Goal: Task Accomplishment & Management: Use online tool/utility

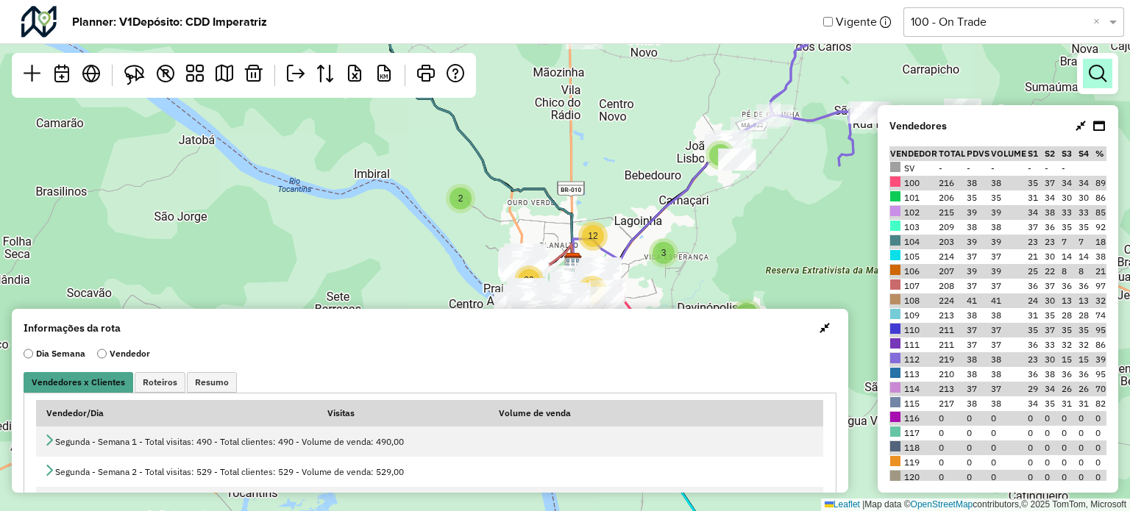
click at [1093, 85] on link at bounding box center [1097, 73] width 29 height 29
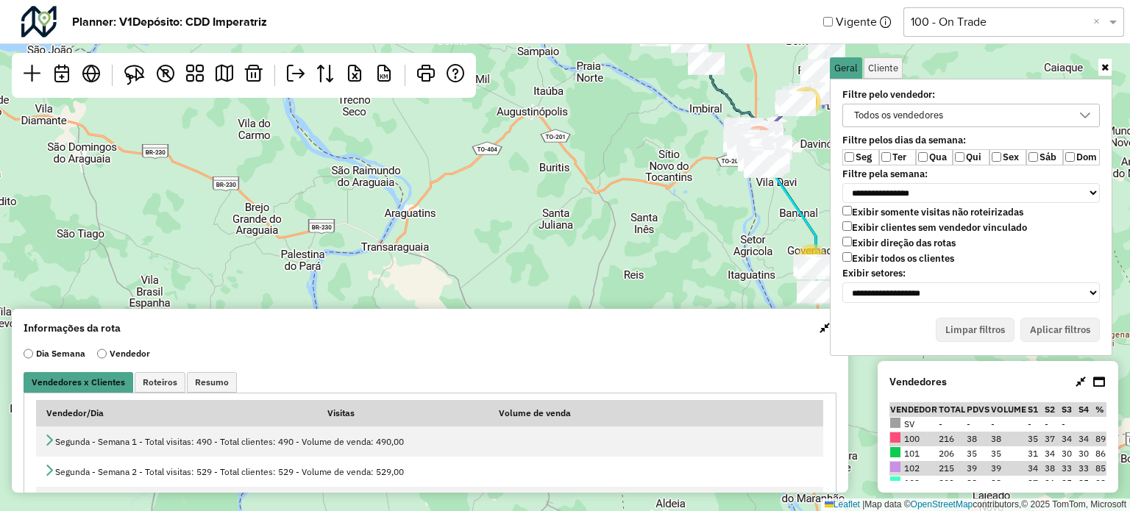
click at [921, 111] on div "Todos os vendedores" at bounding box center [898, 115] width 99 height 22
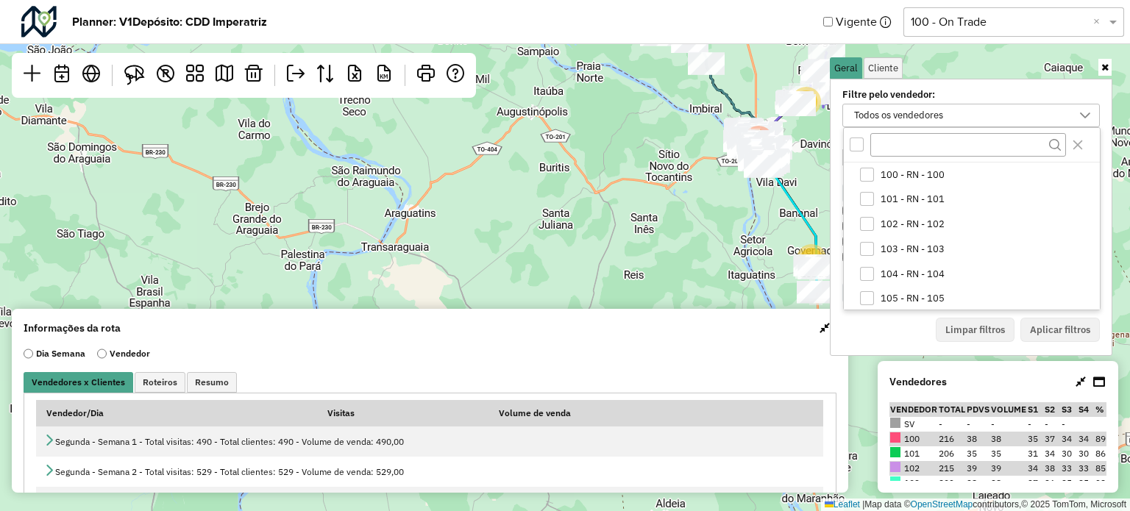
click at [1046, 6] on div "Vigente Selecione uma opção 100 - On Trade ×" at bounding box center [973, 22] width 301 height 32
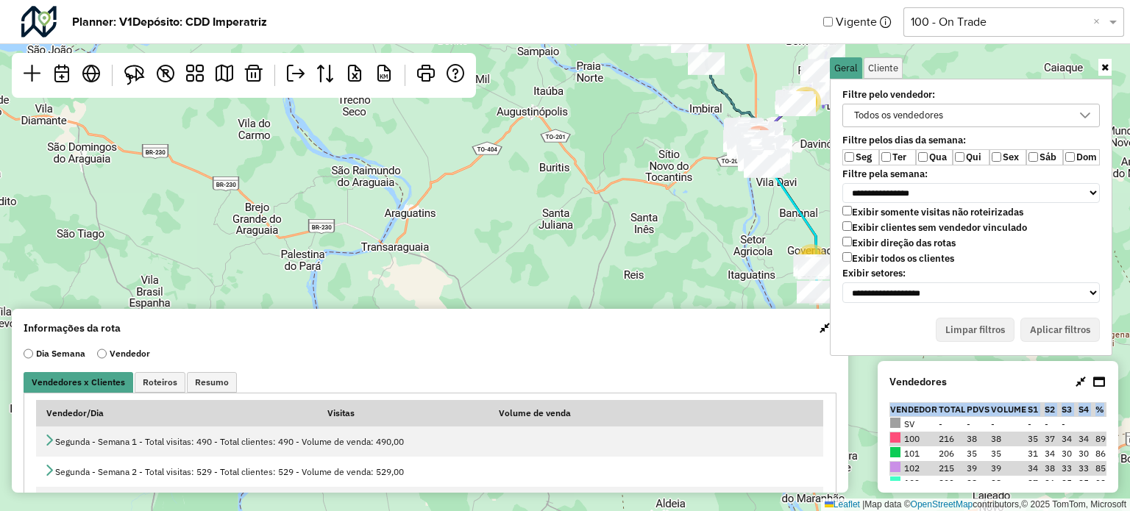
click at [1100, 408] on div "Vendedores Vendedor Total PDVs Volume S1 S2 S3 S4 % SV - - - - - - 100 216 38 3…" at bounding box center [998, 427] width 241 height 132
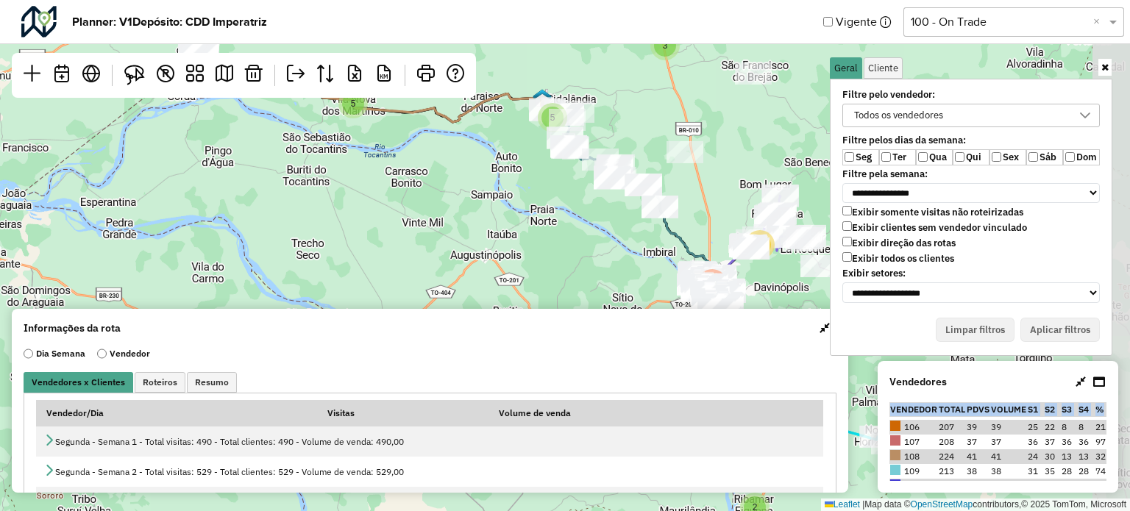
drag, startPoint x: 706, startPoint y: 182, endPoint x: 654, endPoint y: 382, distance: 206.7
click at [654, 382] on hb-planner "**********" at bounding box center [565, 255] width 1130 height 511
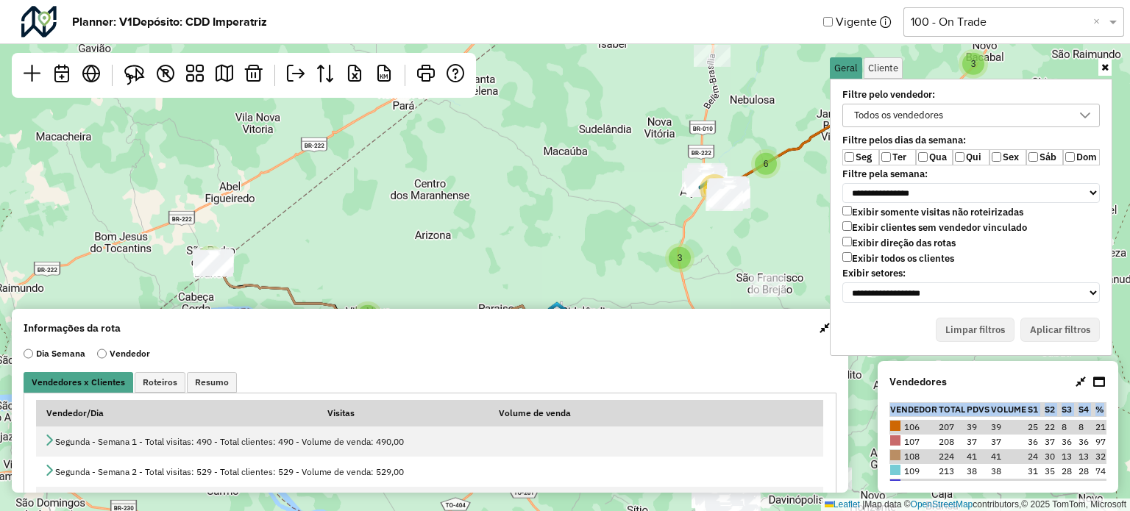
drag, startPoint x: 773, startPoint y: 185, endPoint x: 792, endPoint y: 358, distance: 174.0
click at [792, 358] on hb-planner "**********" at bounding box center [565, 255] width 1130 height 511
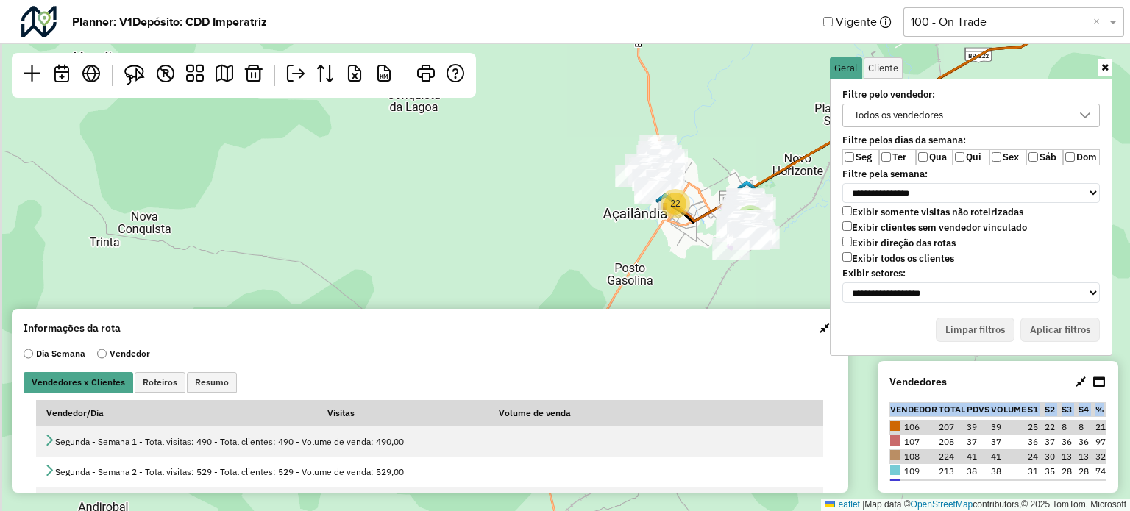
drag, startPoint x: 686, startPoint y: 130, endPoint x: 690, endPoint y: 204, distance: 73.7
click at [690, 204] on div "2 5 3 2 2 6 6 22 Leaflet | Map data © OpenStreetMap contributors,© 2025 TomTom,…" at bounding box center [565, 255] width 1130 height 511
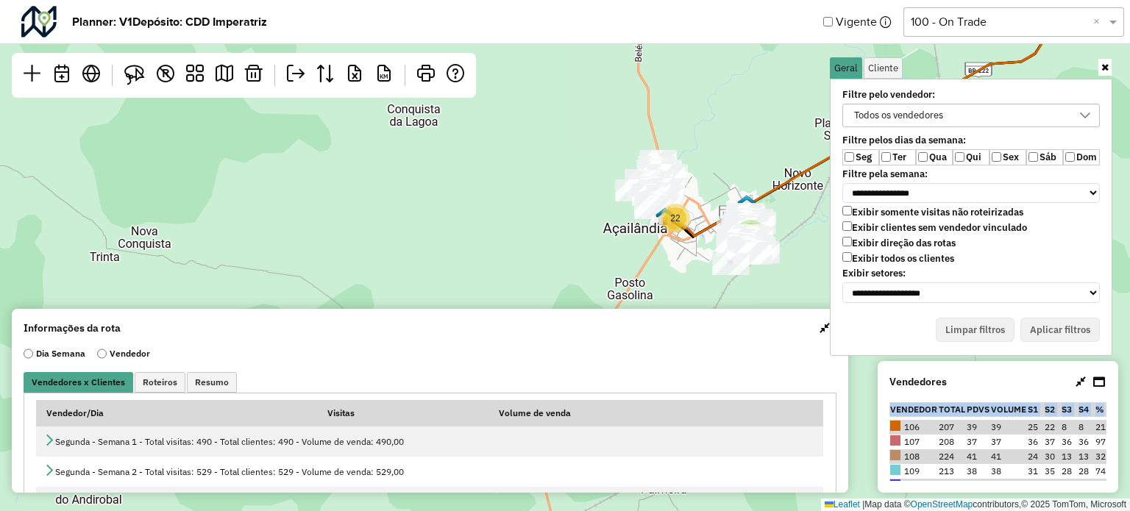
click at [974, 113] on div "Todos os vendedores" at bounding box center [960, 115] width 222 height 22
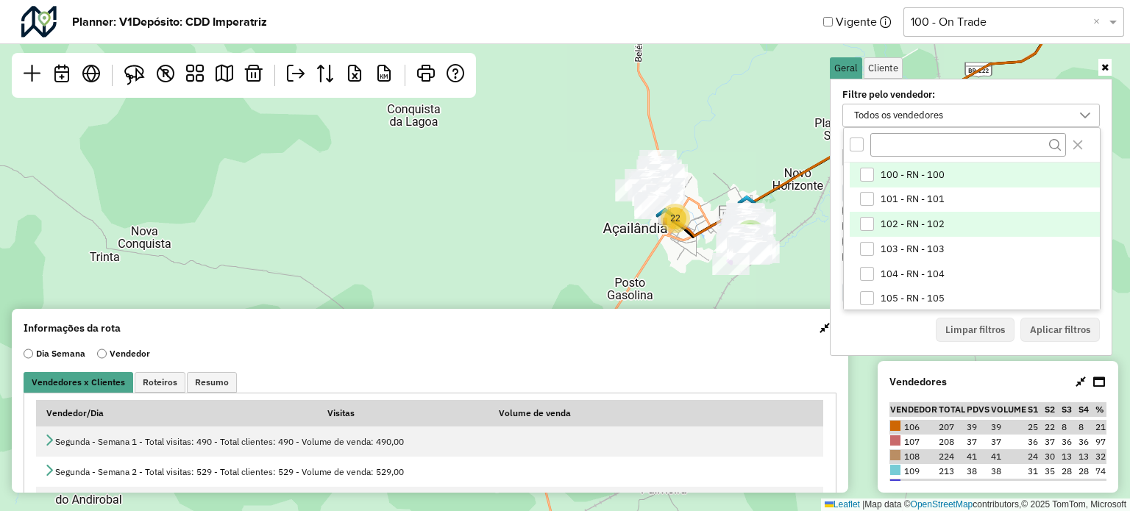
click at [865, 221] on div "102 - RN - 102" at bounding box center [867, 224] width 14 height 14
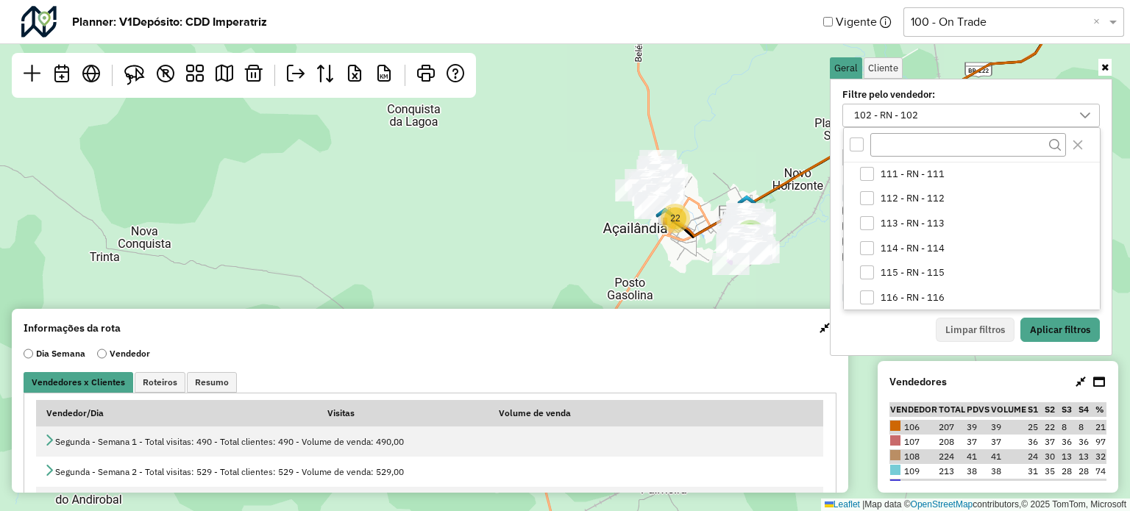
scroll to position [254, 0]
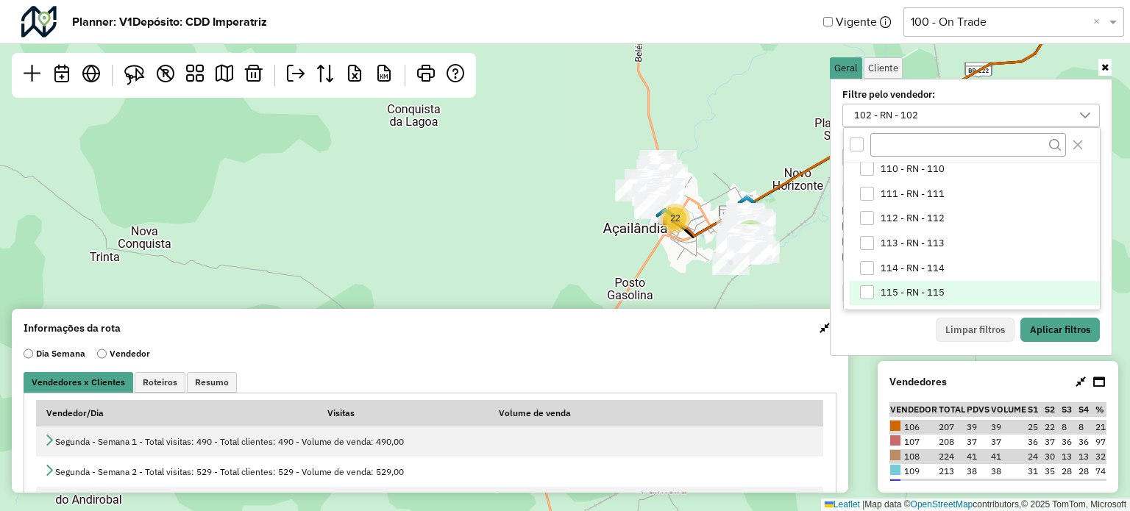
click at [994, 288] on li "115 - RN - 115" at bounding box center [975, 293] width 250 height 25
click at [1073, 326] on button "Aplicar filtros" at bounding box center [1060, 330] width 79 height 25
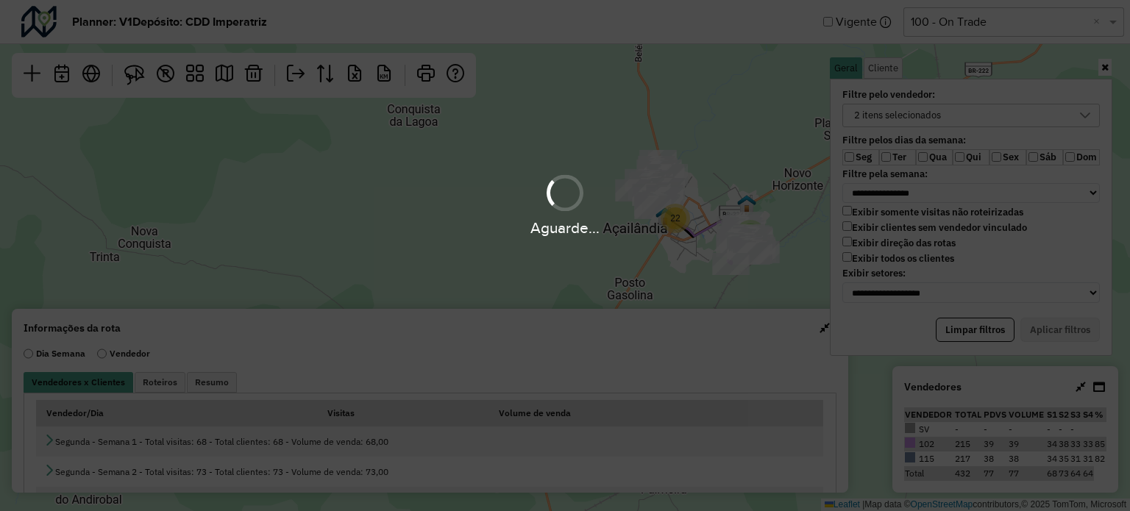
scroll to position [0, 0]
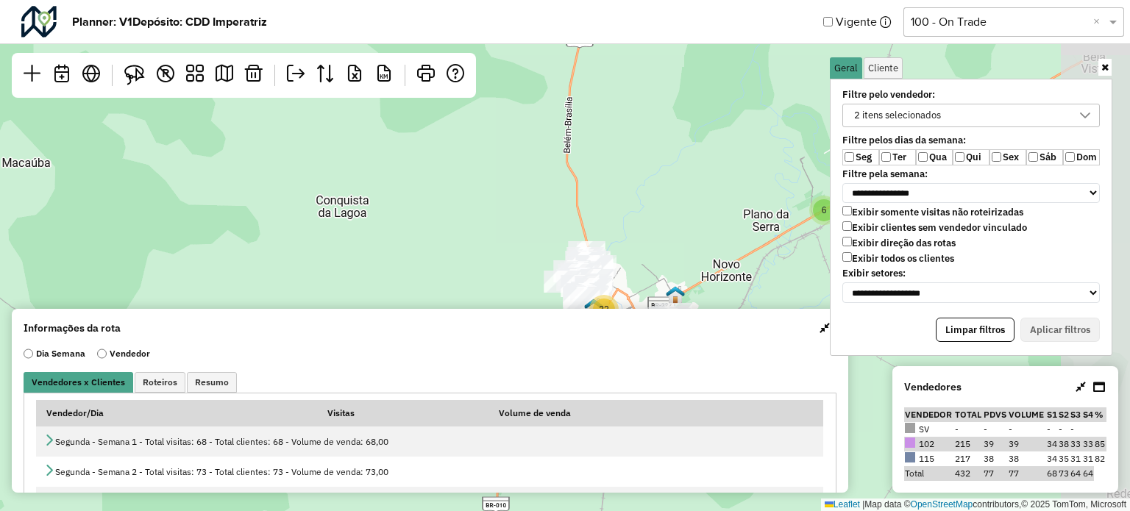
drag, startPoint x: 699, startPoint y: 252, endPoint x: 439, endPoint y: 197, distance: 265.5
click at [439, 197] on div "2 5 3 2 6 6 22 Leaflet | Map data © OpenStreetMap contributors,© 2025 TomTom, M…" at bounding box center [565, 255] width 1130 height 511
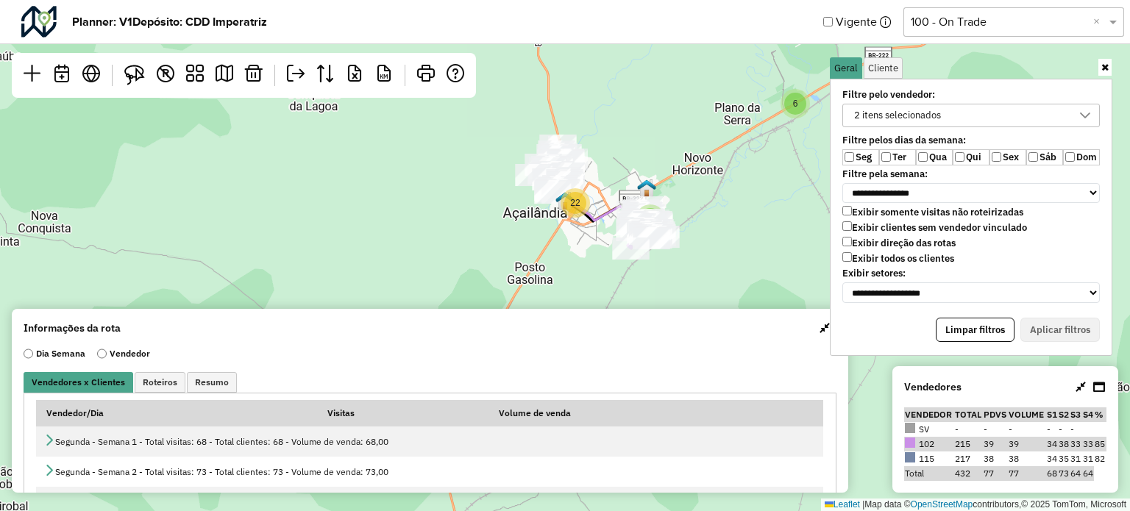
drag, startPoint x: 439, startPoint y: 197, endPoint x: 474, endPoint y: 110, distance: 93.5
click at [474, 110] on div "2 5 3 2 6 6 22 2 Leaflet | Map data © OpenStreetMap contributors,© 2025 TomTom,…" at bounding box center [565, 255] width 1130 height 511
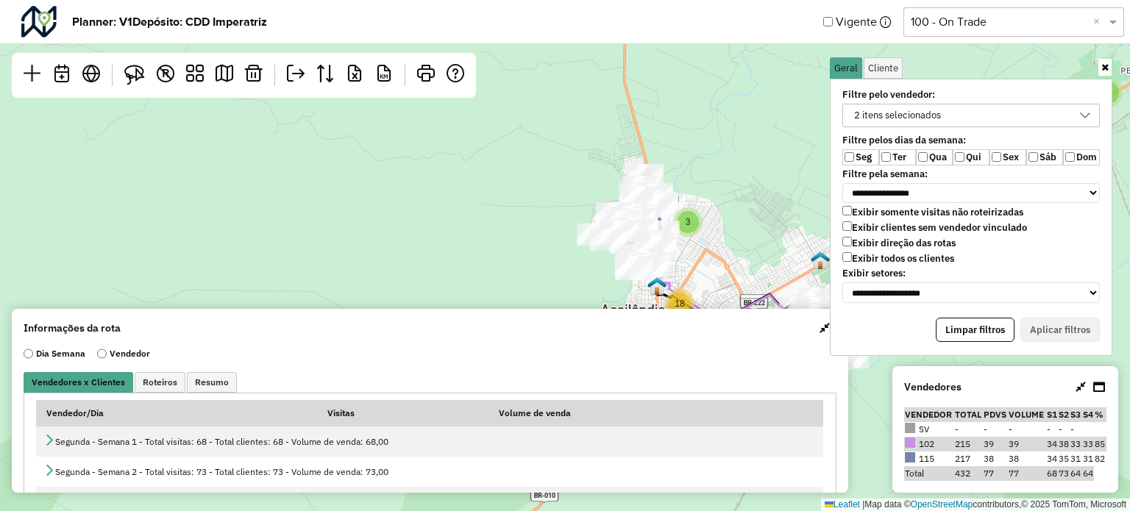
click at [568, 125] on div "2 5 6 3 18 Leaflet | Map data © OpenStreetMap contributors,© 2025 TomTom, Micro…" at bounding box center [565, 255] width 1130 height 511
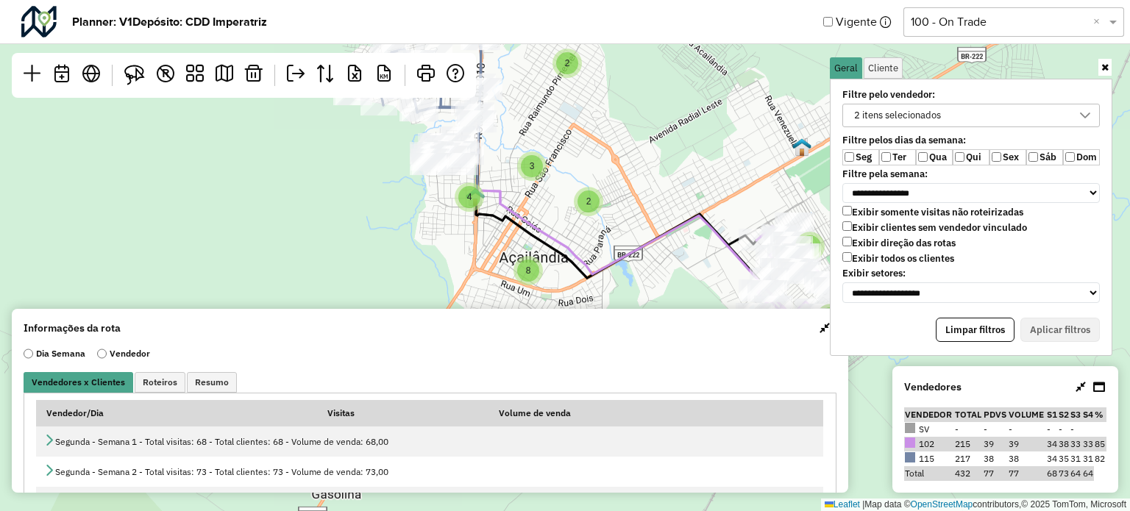
drag, startPoint x: 659, startPoint y: 160, endPoint x: 388, endPoint y: -89, distance: 368.2
click at [388, 0] on html "**********" at bounding box center [565, 255] width 1130 height 511
click at [881, 260] on div "Exibir somente visitas não roteirizadas Exibir clientes sem vendedor vinculado …" at bounding box center [971, 237] width 258 height 62
click at [854, 255] on label "Exibir todos os clientes" at bounding box center [898, 258] width 112 height 13
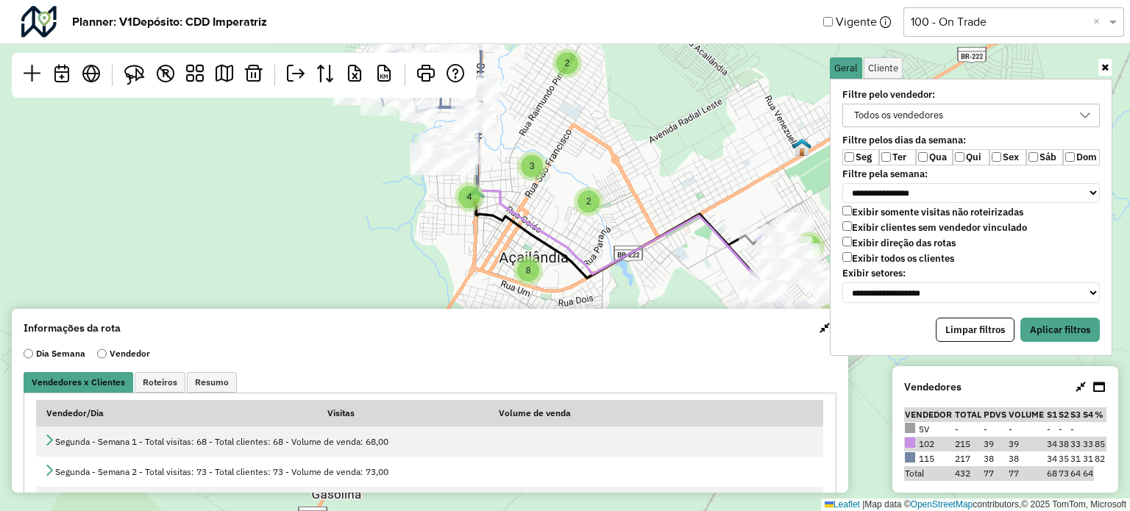
click at [965, 230] on label "Exibir clientes sem vendedor vinculado" at bounding box center [934, 227] width 185 height 13
click at [1043, 322] on button "Aplicar filtros" at bounding box center [1060, 330] width 79 height 25
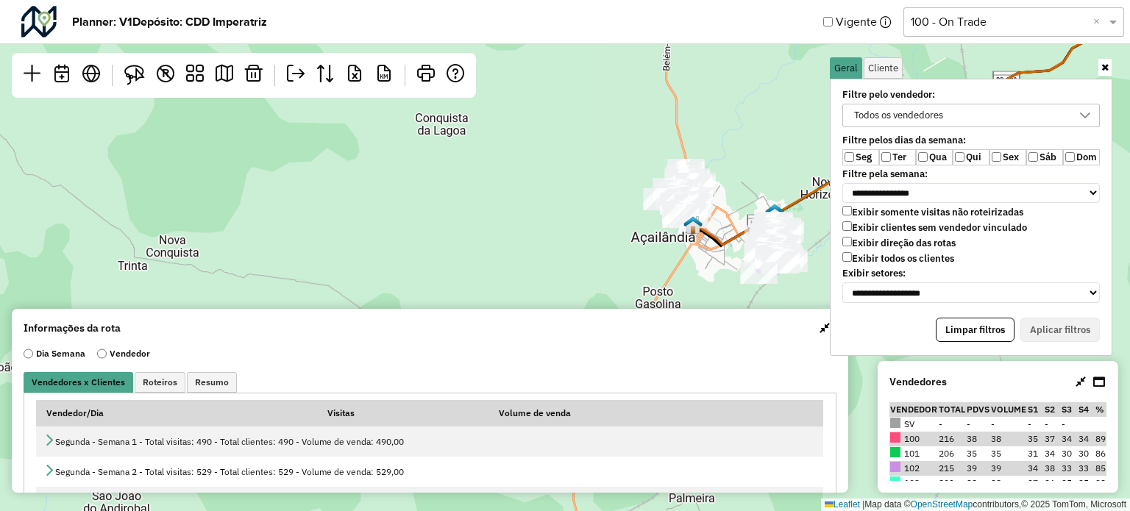
click at [944, 122] on div "Todos os vendedores" at bounding box center [898, 115] width 99 height 22
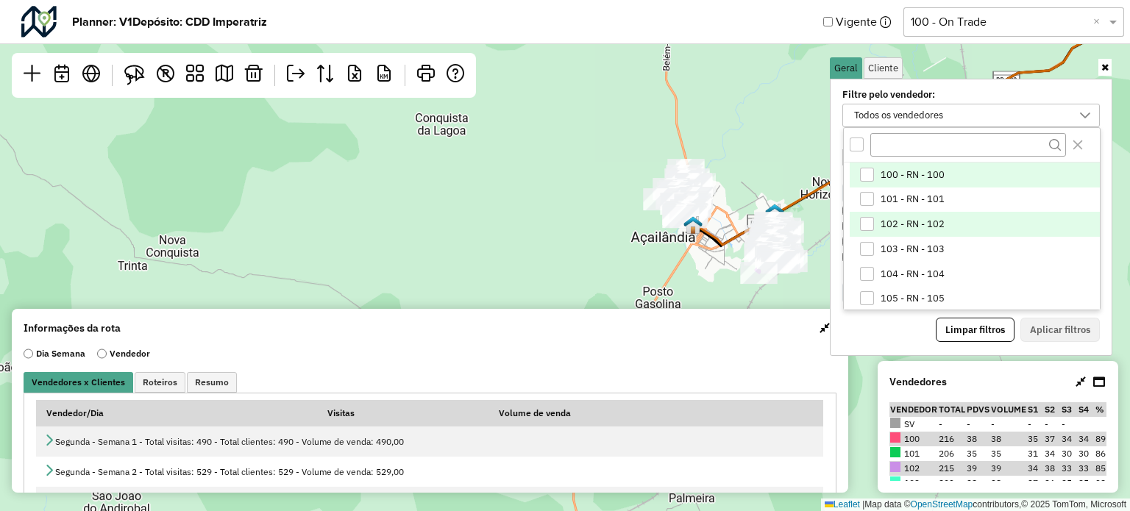
click at [867, 221] on div "102 - RN - 102" at bounding box center [867, 224] width 14 height 14
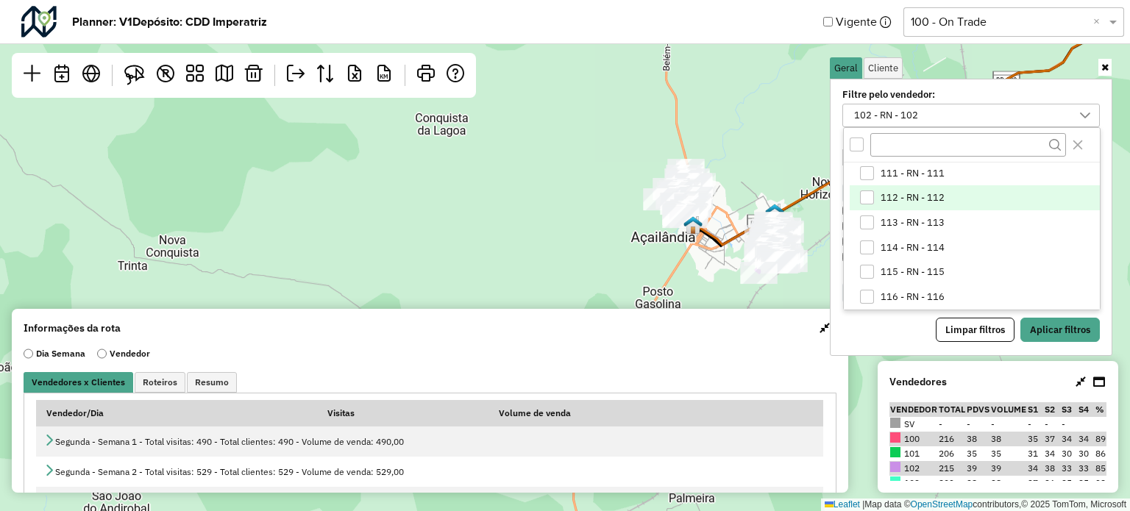
scroll to position [294, 0]
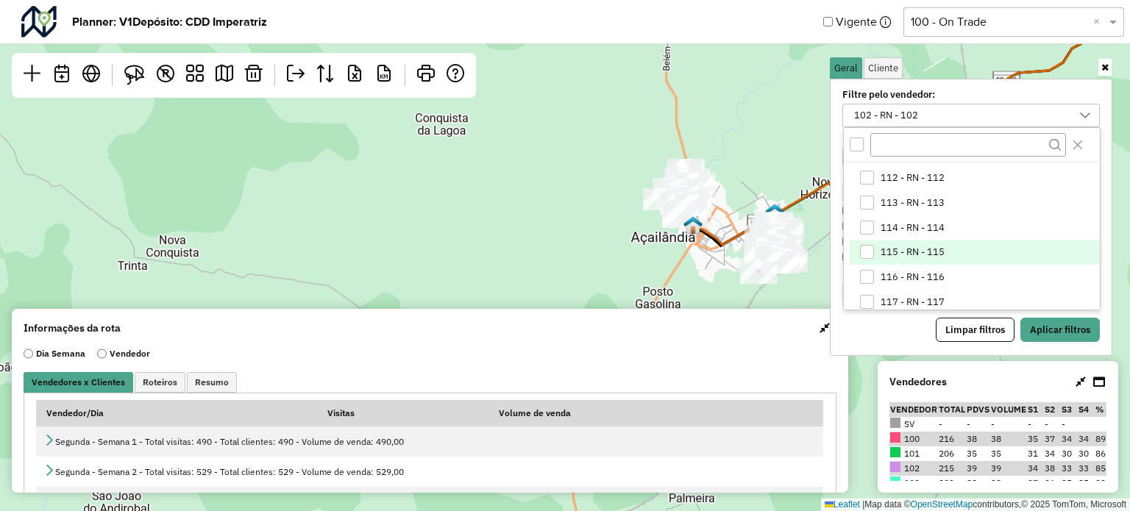
click at [866, 246] on div "115 - RN - 115" at bounding box center [867, 252] width 14 height 14
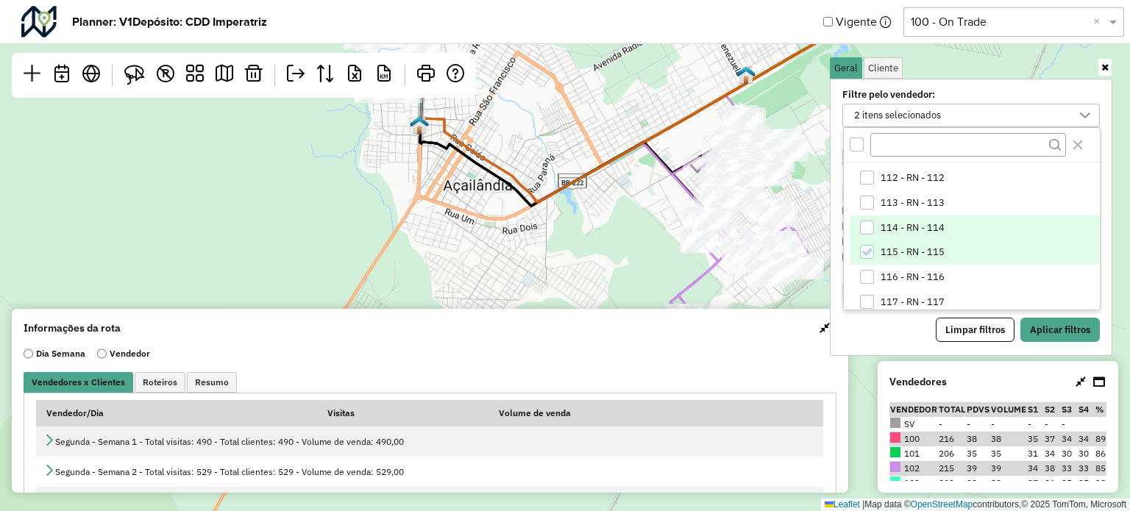
click at [866, 226] on div "114 - RN - 114" at bounding box center [867, 228] width 14 height 14
click at [1073, 334] on button "Aplicar filtros" at bounding box center [1060, 330] width 79 height 25
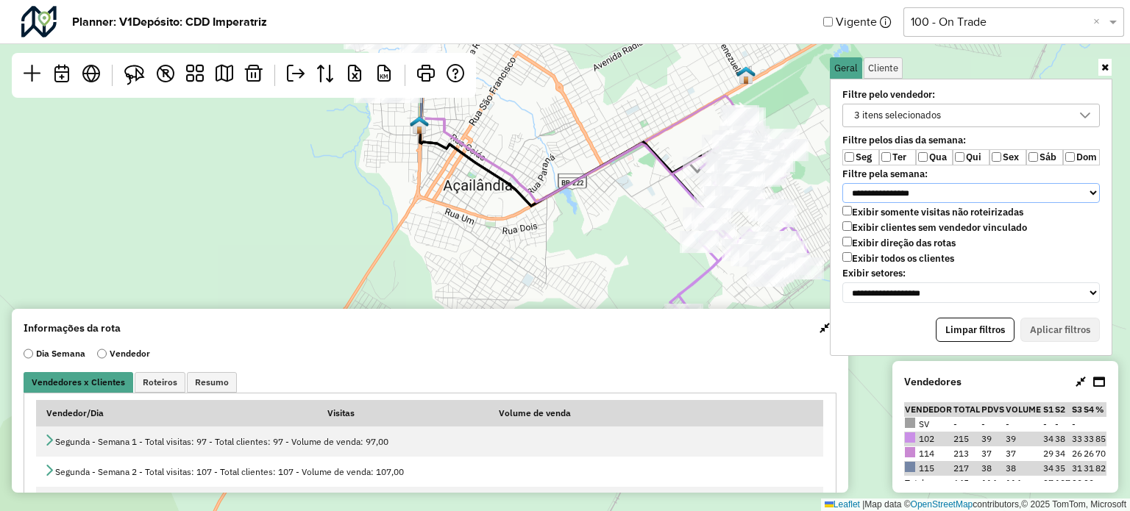
click at [880, 187] on select "**********" at bounding box center [971, 193] width 258 height 21
click at [895, 187] on select "**********" at bounding box center [971, 193] width 258 height 21
click at [892, 161] on label "Ter" at bounding box center [897, 157] width 37 height 16
click at [929, 157] on label "Qua" at bounding box center [934, 157] width 37 height 16
click at [972, 152] on label "Qui" at bounding box center [971, 157] width 37 height 16
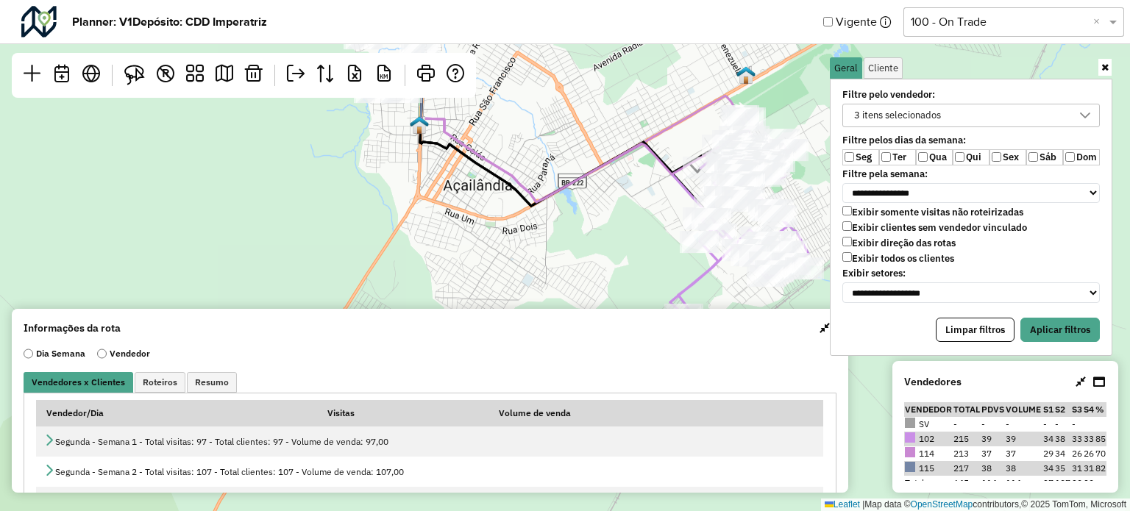
click at [1049, 154] on label "Sáb" at bounding box center [1044, 157] width 37 height 16
click at [1077, 153] on label "Dom" at bounding box center [1081, 157] width 37 height 16
click at [1054, 318] on button "Aplicar filtros" at bounding box center [1060, 330] width 79 height 25
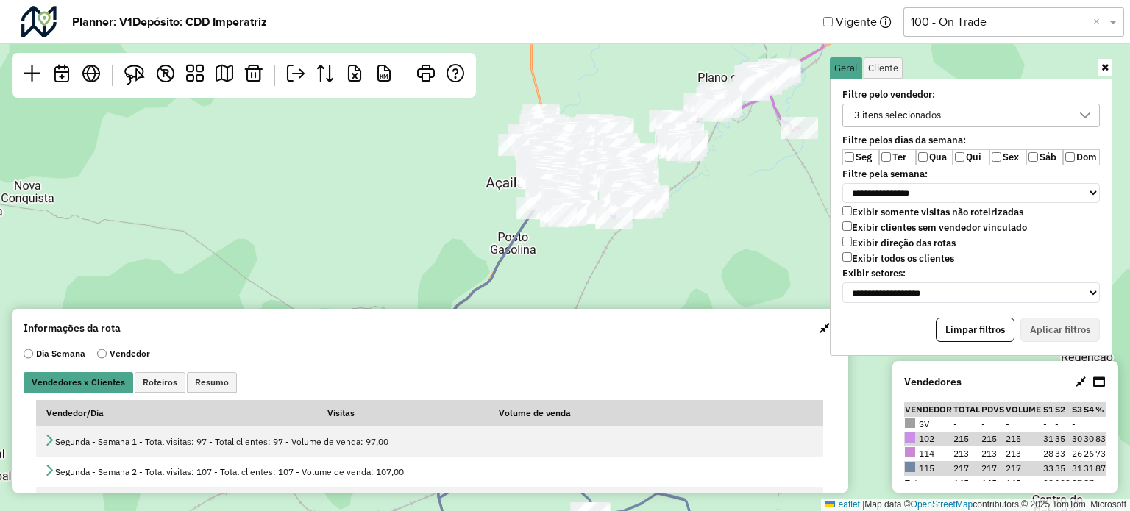
drag, startPoint x: 751, startPoint y: 159, endPoint x: 724, endPoint y: 171, distance: 29.3
click at [734, 171] on div "Leaflet | Map data © OpenStreetMap contributors,© 2025 TomTom, Microsoft" at bounding box center [565, 255] width 1130 height 511
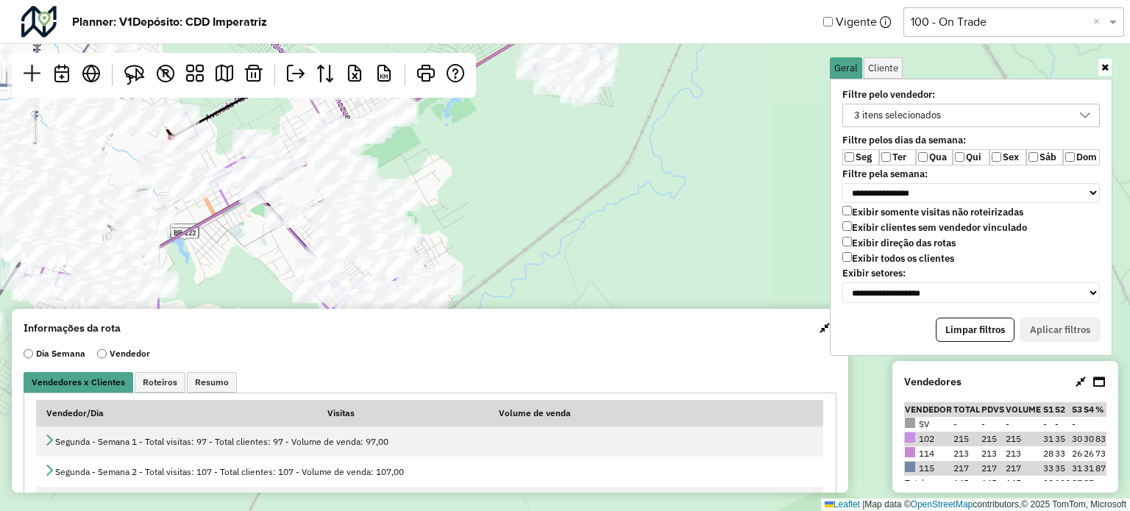
drag, startPoint x: 558, startPoint y: 173, endPoint x: 645, endPoint y: 160, distance: 87.0
click at [644, 161] on div "Leaflet | Map data © OpenStreetMap contributors,© 2025 TomTom, Microsoft" at bounding box center [565, 255] width 1130 height 511
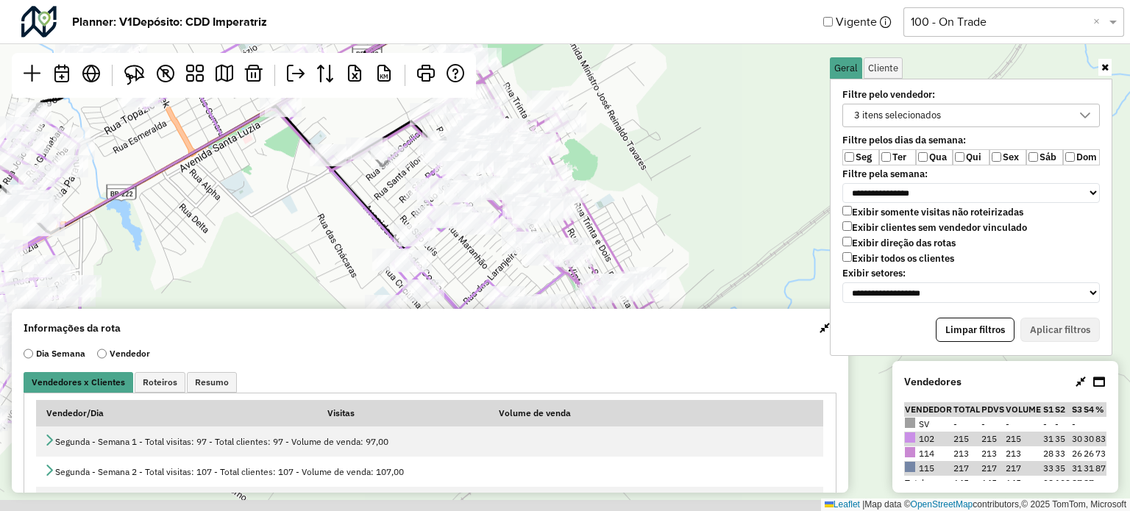
drag, startPoint x: 533, startPoint y: 196, endPoint x: 621, endPoint y: 128, distance: 111.1
click at [621, 130] on div "Leaflet | Map data © OpenStreetMap contributors,© 2025 TomTom, Microsoft" at bounding box center [565, 255] width 1130 height 511
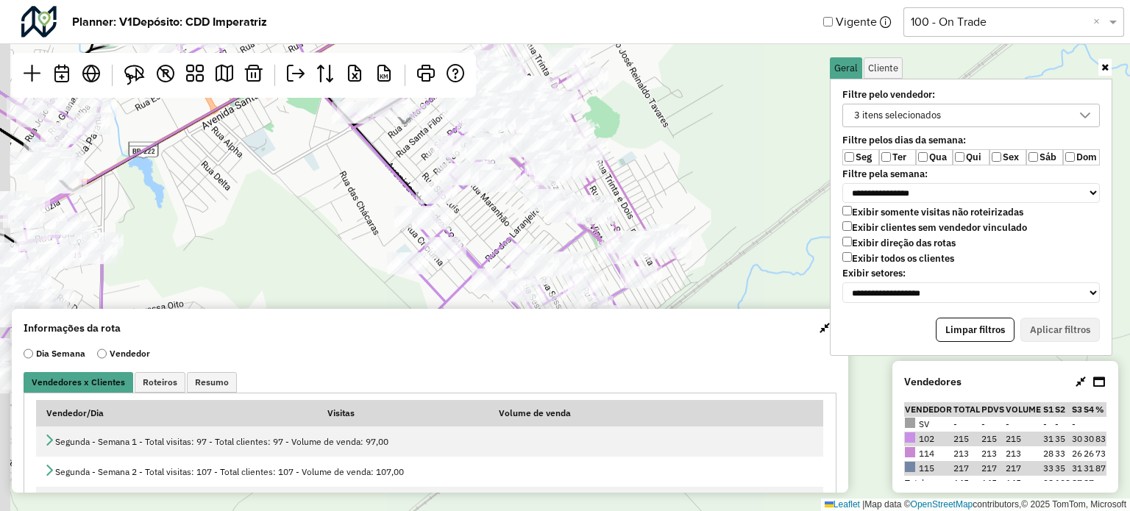
drag, startPoint x: 659, startPoint y: 170, endPoint x: 682, endPoint y: 118, distance: 57.0
click at [682, 118] on div "Leaflet | Map data © OpenStreetMap contributors,© 2025 TomTom, Microsoft" at bounding box center [565, 255] width 1130 height 511
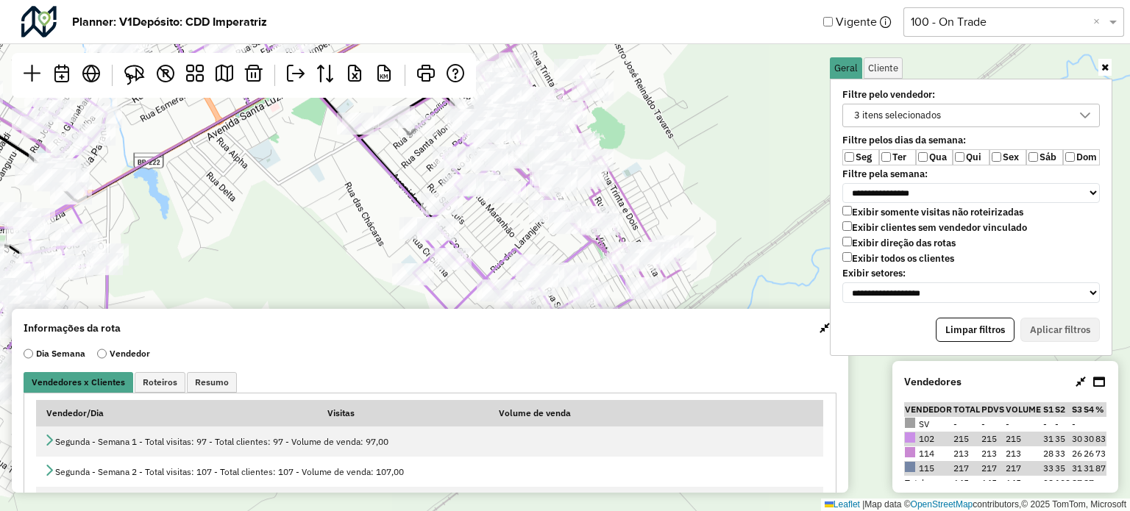
drag, startPoint x: 686, startPoint y: 130, endPoint x: 684, endPoint y: 153, distance: 23.6
click at [686, 155] on div "Leaflet | Map data © OpenStreetMap contributors,© 2025 TomTom, Microsoft" at bounding box center [565, 255] width 1130 height 511
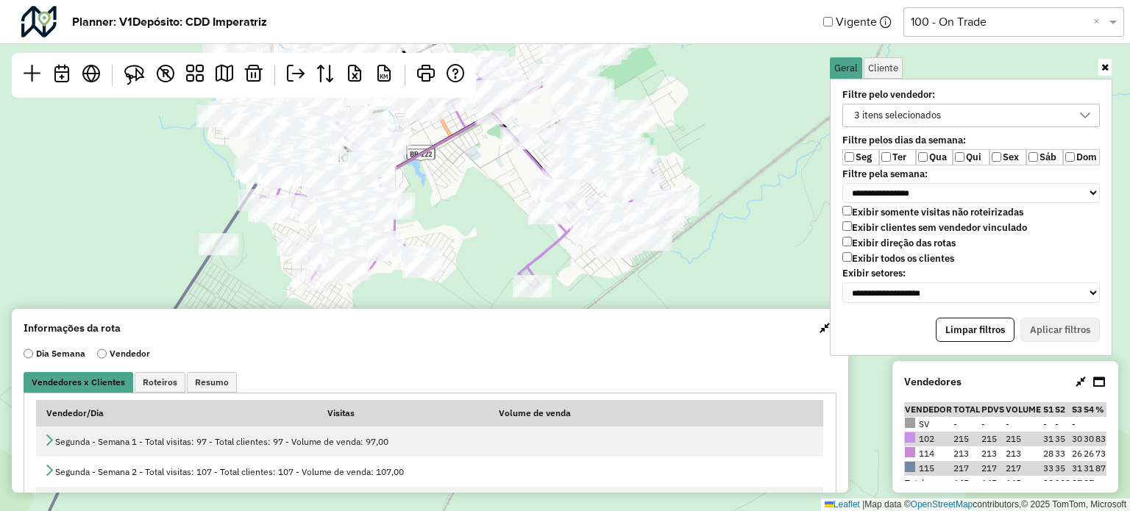
drag, startPoint x: 684, startPoint y: 151, endPoint x: 675, endPoint y: 146, distance: 9.9
click at [675, 146] on div "Leaflet | Map data © OpenStreetMap contributors,© 2025 TomTom, Microsoft" at bounding box center [565, 255] width 1130 height 511
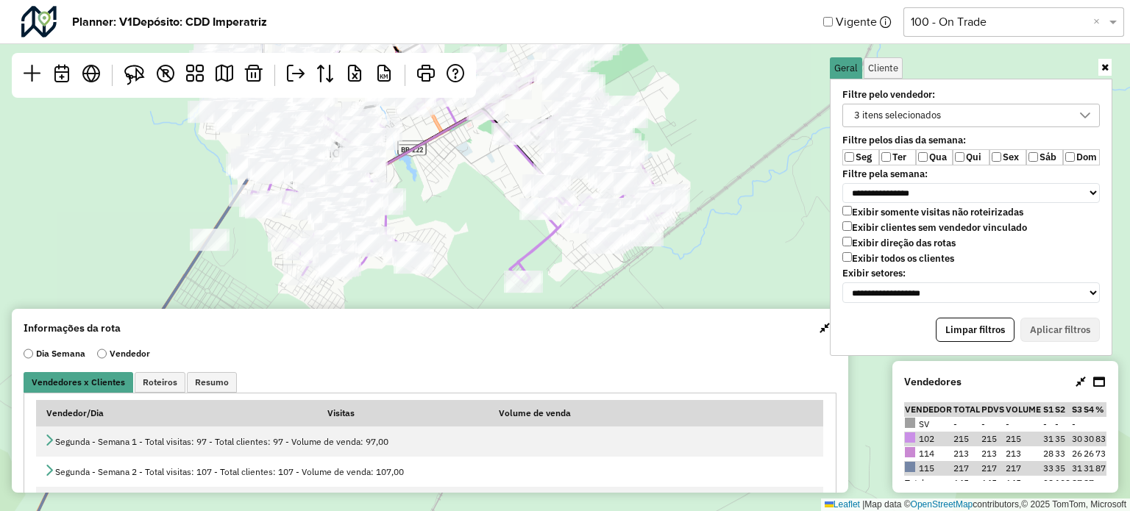
drag, startPoint x: 675, startPoint y: 145, endPoint x: 689, endPoint y: 171, distance: 29.3
click at [687, 170] on div "Leaflet | Map data © OpenStreetMap contributors,© 2025 TomTom, Microsoft" at bounding box center [565, 255] width 1130 height 511
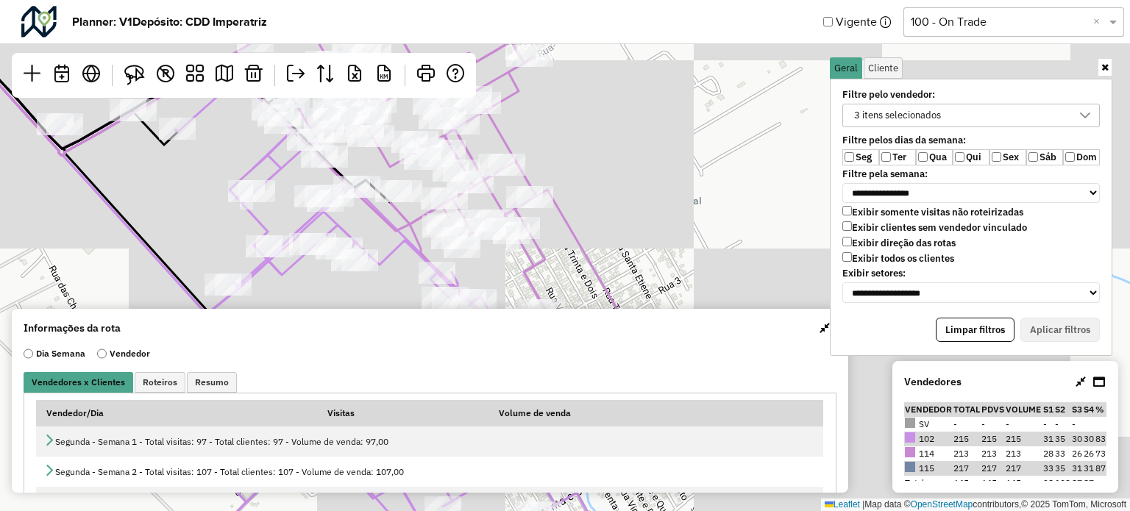
click at [657, 168] on div "Leaflet | Map data © OpenStreetMap contributors,© 2025 TomTom, Microsoft" at bounding box center [565, 255] width 1130 height 511
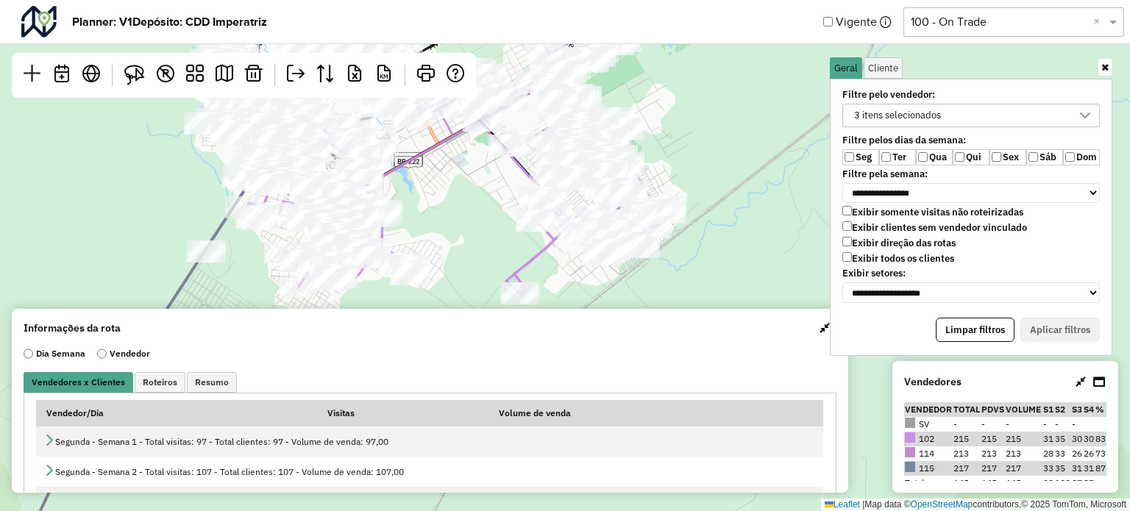
drag, startPoint x: 660, startPoint y: 161, endPoint x: 659, endPoint y: 151, distance: 10.4
click at [659, 151] on div "Leaflet | Map data © OpenStreetMap contributors,© 2025 TomTom, Microsoft" at bounding box center [565, 255] width 1130 height 511
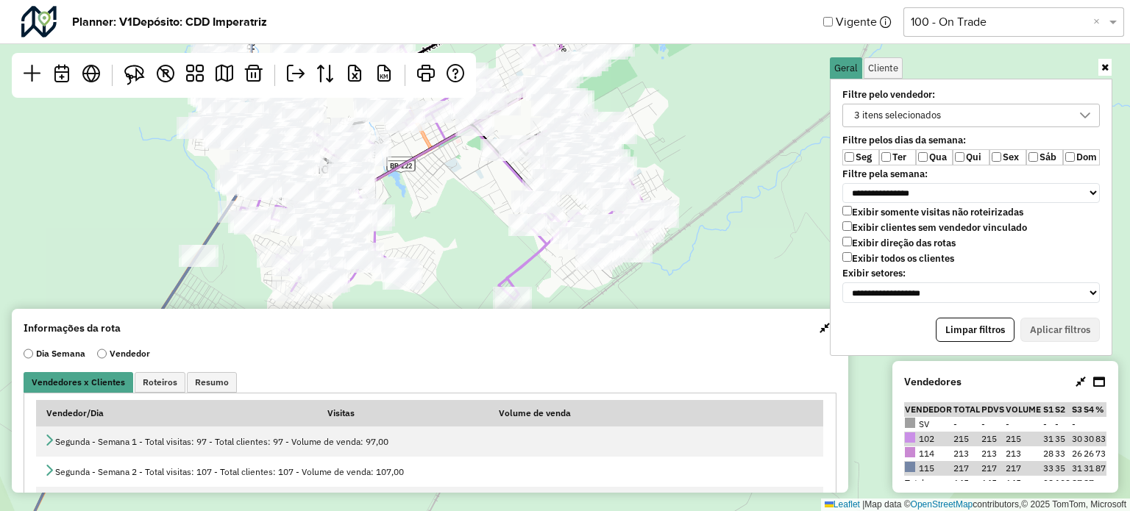
drag, startPoint x: 659, startPoint y: 151, endPoint x: 648, endPoint y: 158, distance: 12.7
click at [648, 158] on div "Leaflet | Map data © OpenStreetMap contributors,© 2025 TomTom, Microsoft" at bounding box center [565, 255] width 1130 height 511
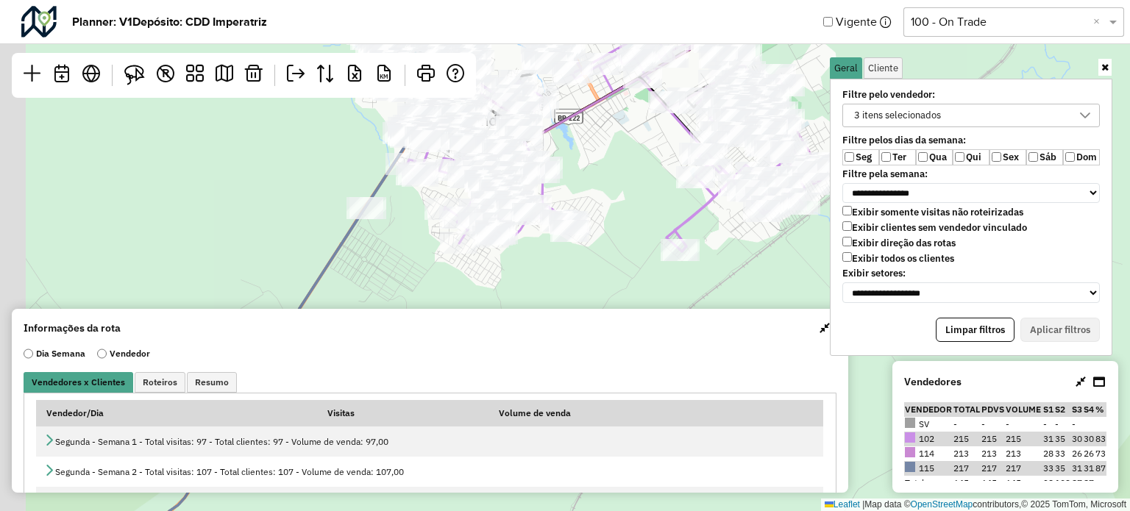
drag, startPoint x: 471, startPoint y: 181, endPoint x: 645, endPoint y: 108, distance: 188.3
click at [650, 105] on div "Leaflet | Map data © OpenStreetMap contributors,© 2025 TomTom, Microsoft" at bounding box center [565, 255] width 1130 height 511
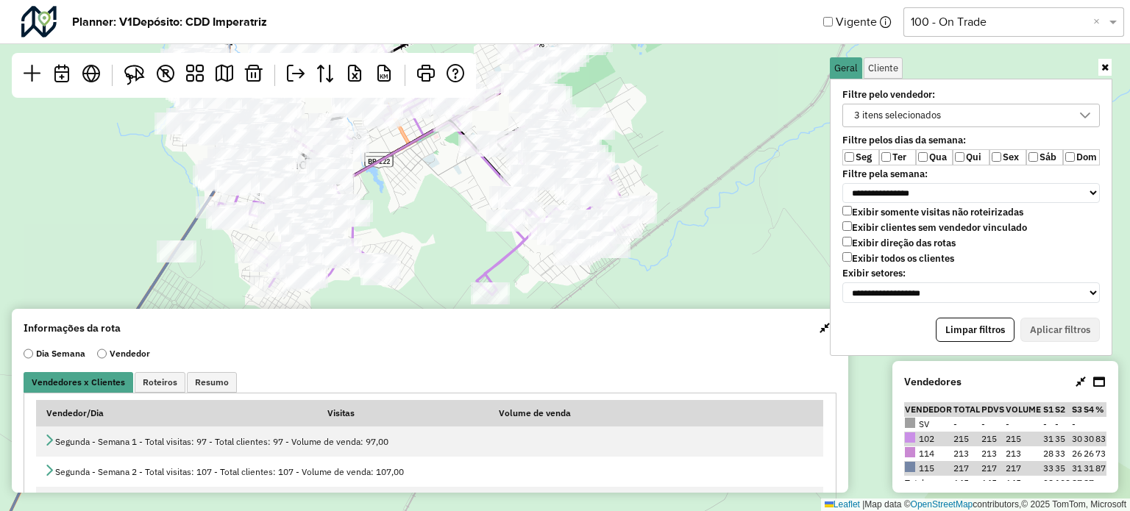
drag, startPoint x: 656, startPoint y: 146, endPoint x: 648, endPoint y: 149, distance: 9.3
click at [650, 148] on div "Leaflet | Map data © OpenStreetMap contributors,© 2025 TomTom, Microsoft" at bounding box center [565, 255] width 1130 height 511
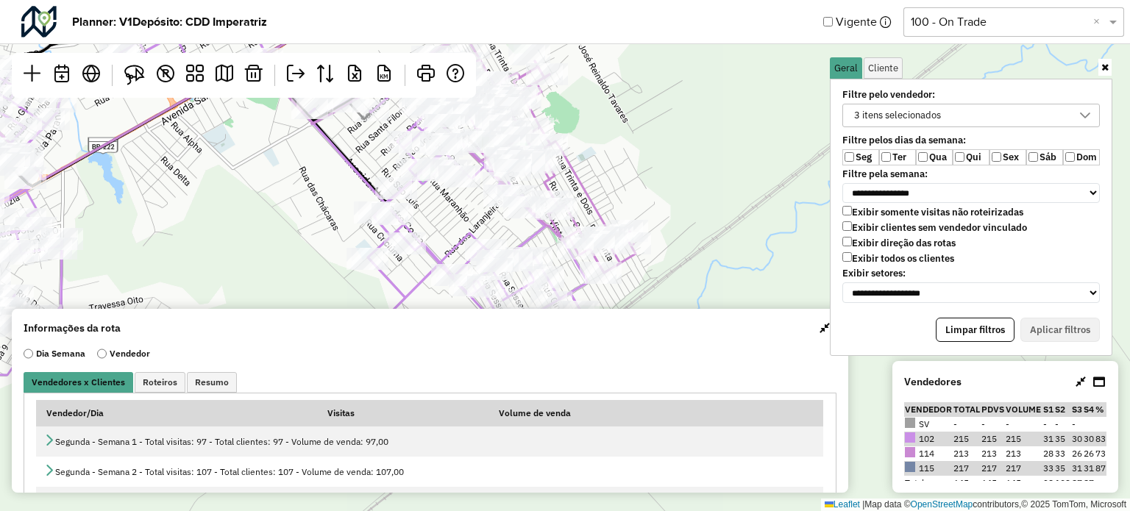
drag, startPoint x: 654, startPoint y: 193, endPoint x: 675, endPoint y: 173, distance: 28.6
click at [671, 171] on div "Leaflet | Map data © OpenStreetMap contributors,© 2025 TomTom, Microsoft" at bounding box center [565, 255] width 1130 height 511
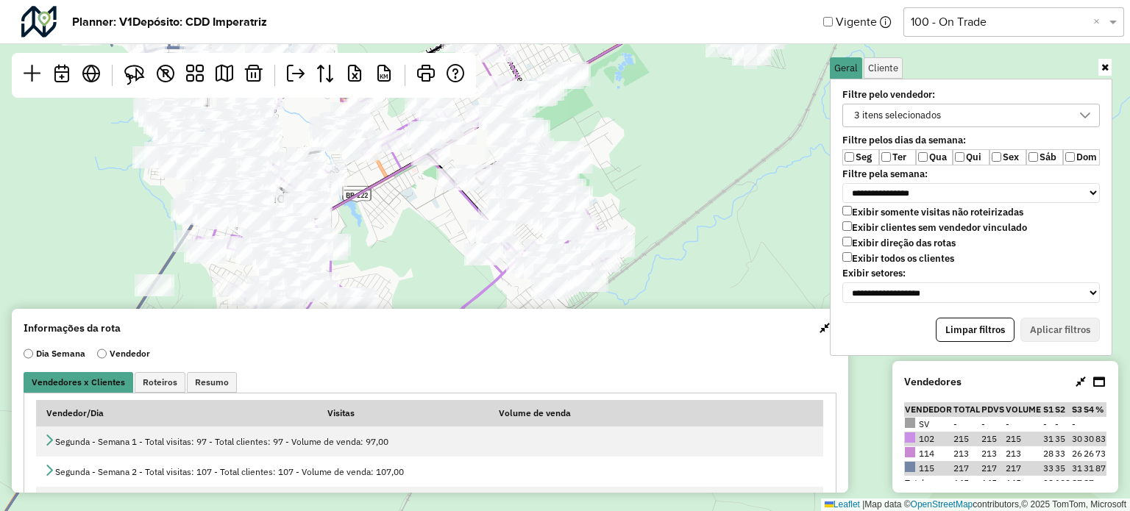
drag, startPoint x: 700, startPoint y: 192, endPoint x: 681, endPoint y: 185, distance: 19.6
click at [678, 188] on div "Leaflet | Map data © OpenStreetMap contributors,© 2025 TomTom, Microsoft" at bounding box center [565, 255] width 1130 height 511
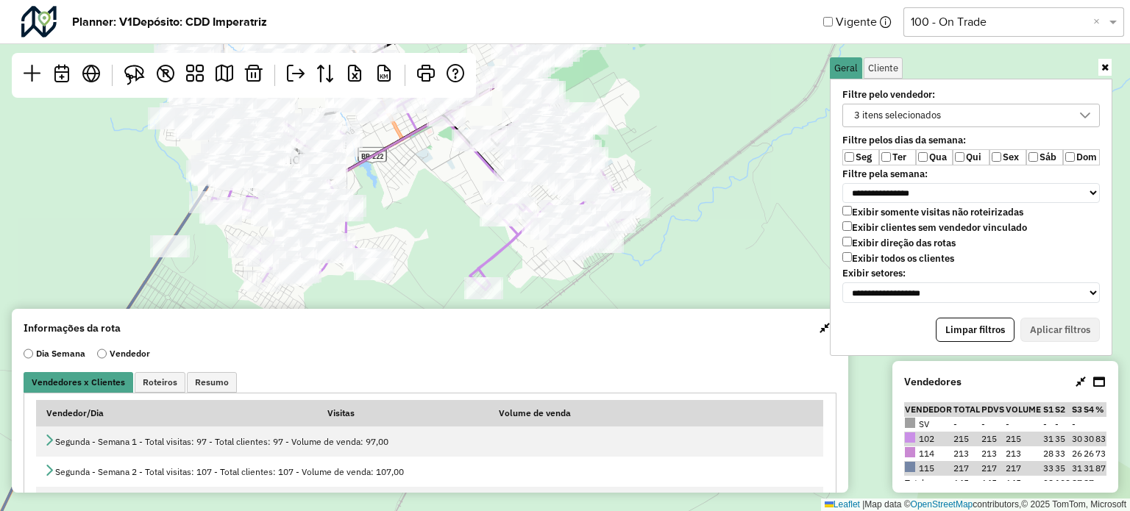
click at [1099, 70] on link at bounding box center [1105, 67] width 13 height 17
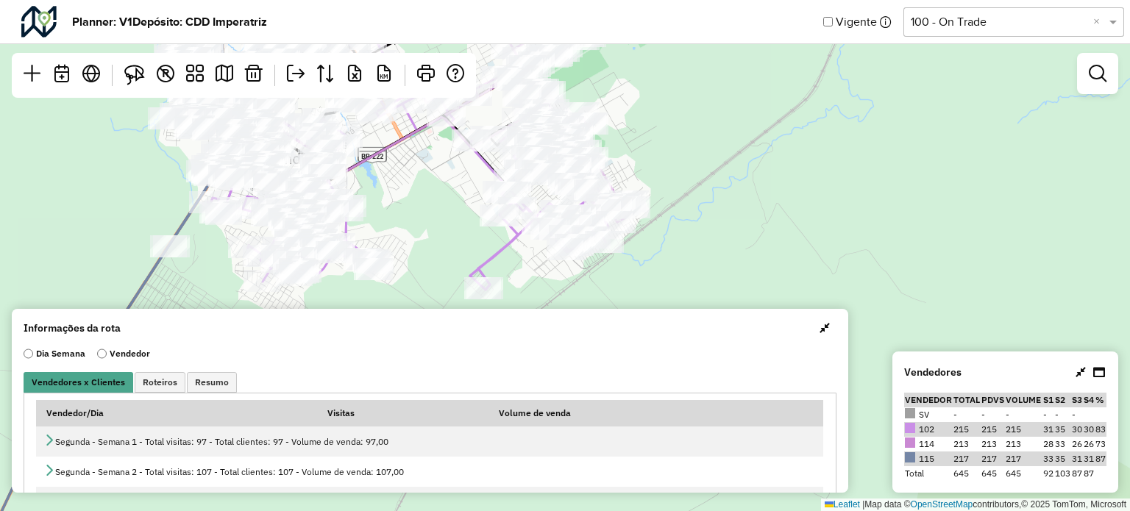
click at [820, 329] on span "button" at bounding box center [825, 328] width 10 height 12
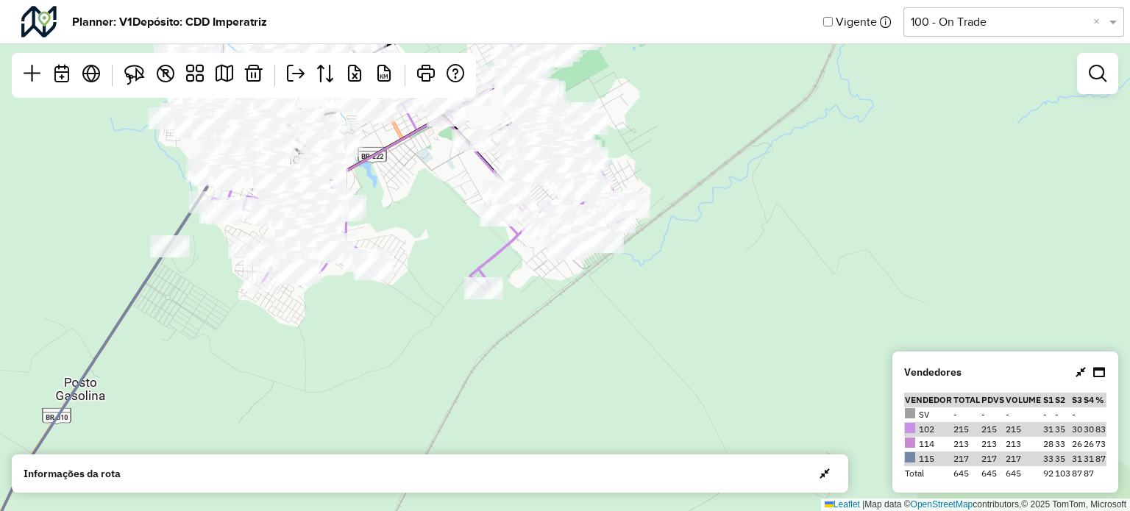
click at [1084, 375] on icon at bounding box center [1081, 372] width 10 height 12
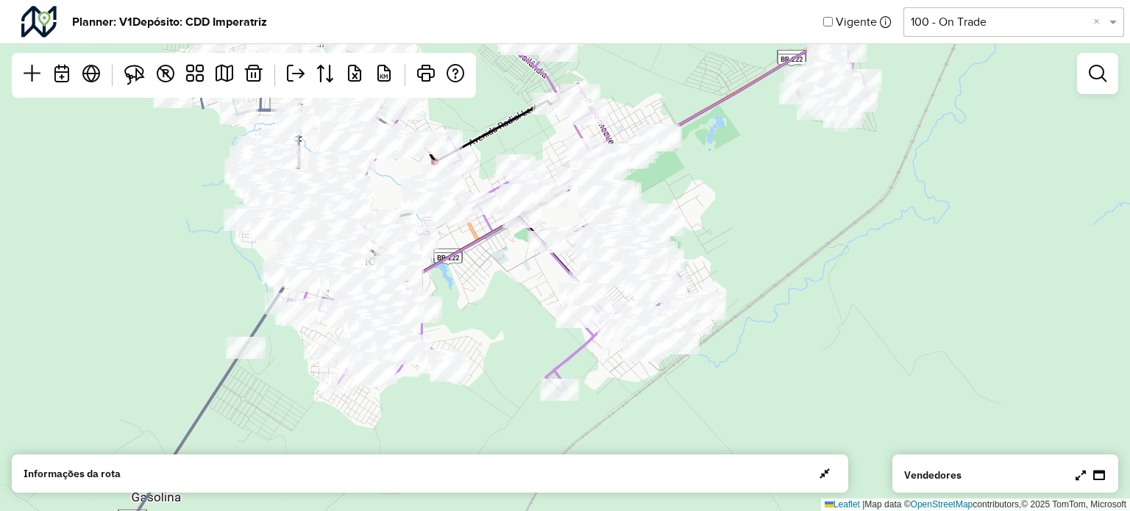
drag, startPoint x: 734, startPoint y: 146, endPoint x: 727, endPoint y: 213, distance: 68.1
click at [727, 213] on div "Leaflet | Map data © OpenStreetMap contributors,© 2025 TomTom, Microsoft" at bounding box center [565, 255] width 1130 height 511
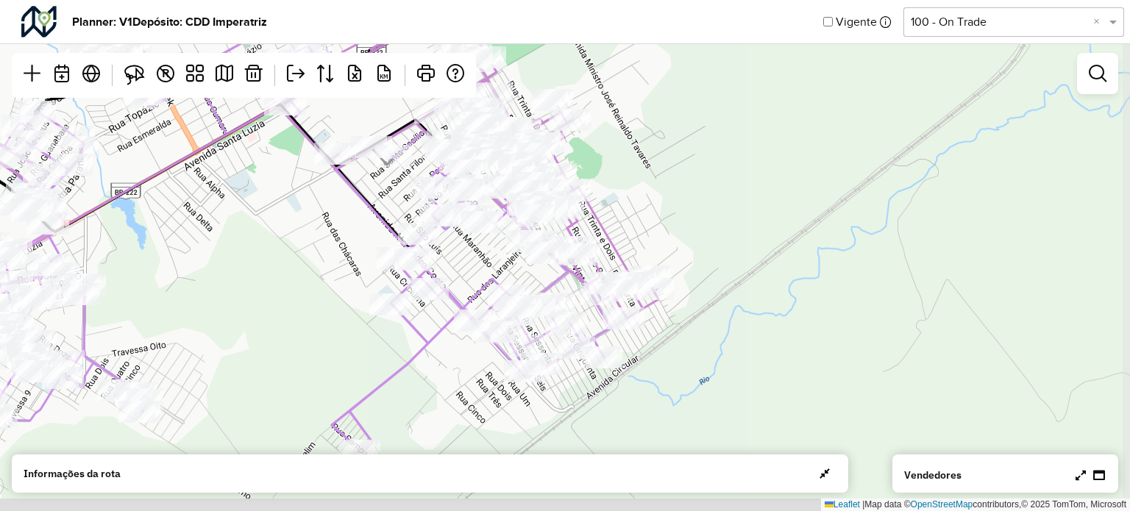
drag, startPoint x: 746, startPoint y: 213, endPoint x: 742, endPoint y: 149, distance: 63.4
click at [739, 149] on div "Leaflet | Map data © OpenStreetMap contributors,© 2025 TomTom, Microsoft" at bounding box center [565, 255] width 1130 height 511
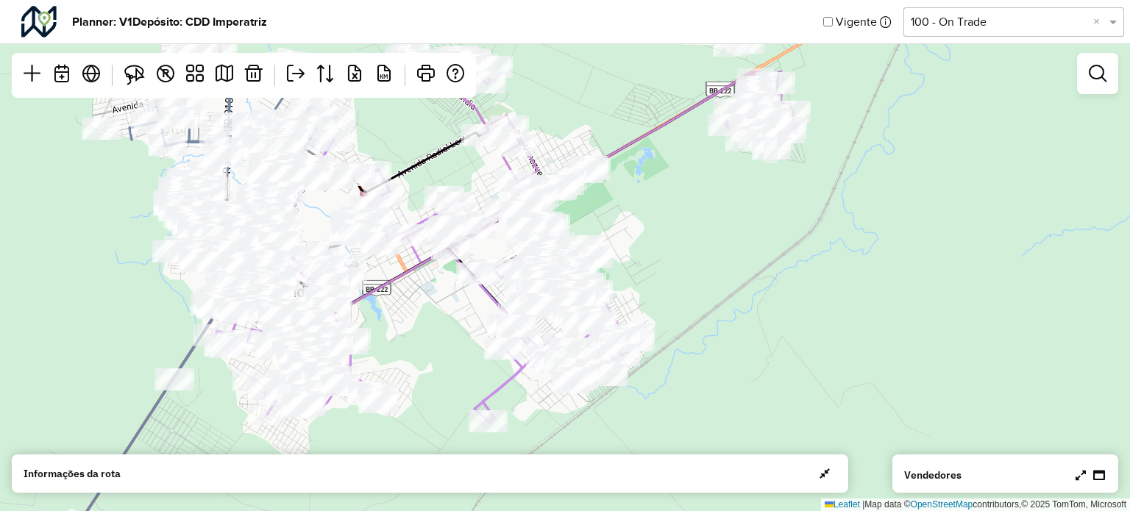
drag, startPoint x: 708, startPoint y: 179, endPoint x: 663, endPoint y: 269, distance: 100.4
click at [663, 269] on div "Leaflet | Map data © OpenStreetMap contributors,© 2025 TomTom, Microsoft" at bounding box center [565, 255] width 1130 height 511
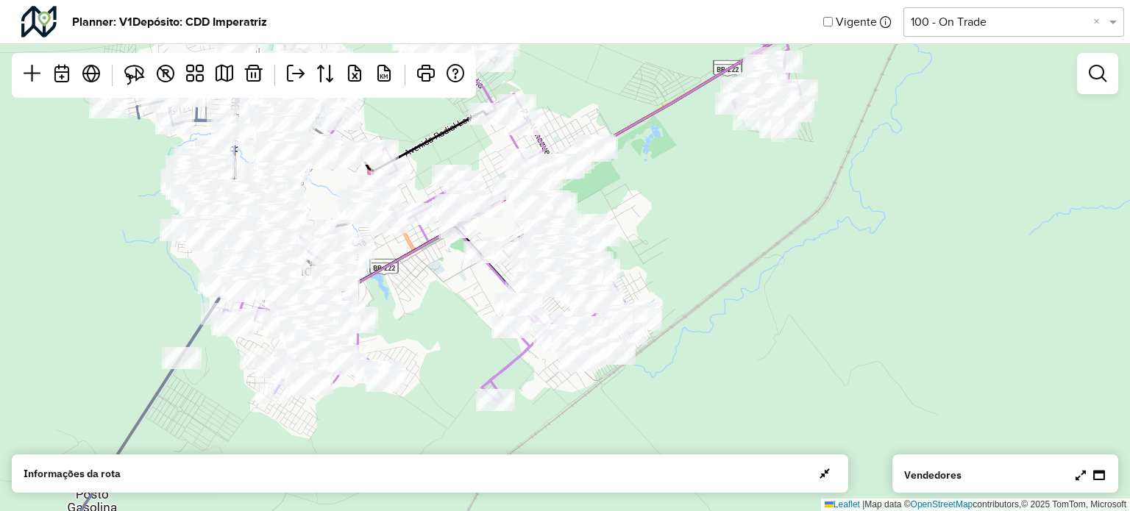
drag, startPoint x: 674, startPoint y: 246, endPoint x: 681, endPoint y: 224, distance: 22.6
click at [681, 224] on div "Leaflet | Map data © OpenStreetMap contributors,© 2025 TomTom, Microsoft" at bounding box center [565, 255] width 1130 height 511
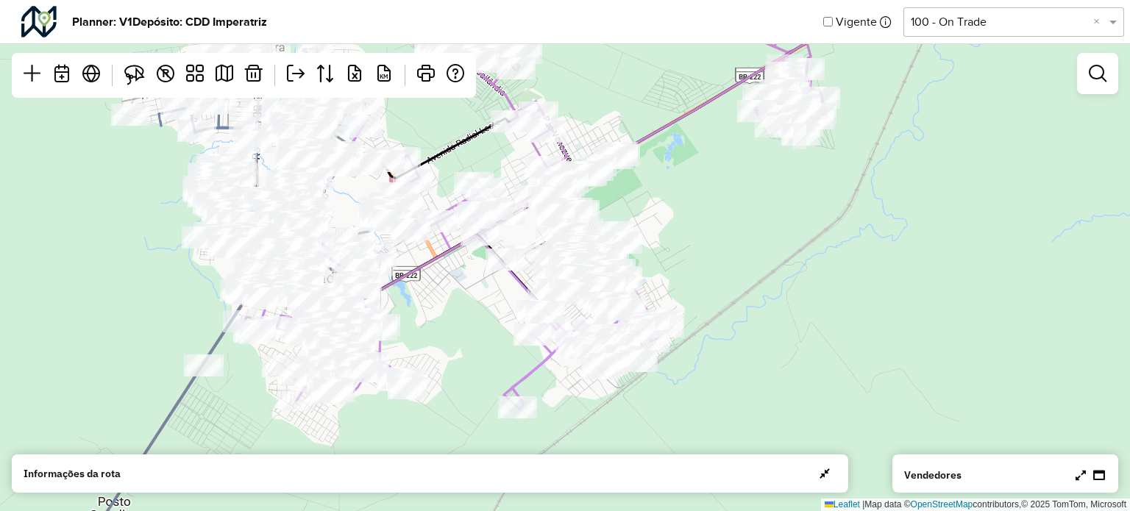
drag, startPoint x: 678, startPoint y: 221, endPoint x: 700, endPoint y: 229, distance: 23.3
click at [700, 229] on div "Leaflet | Map data © OpenStreetMap contributors,© 2025 TomTom, Microsoft" at bounding box center [565, 255] width 1130 height 511
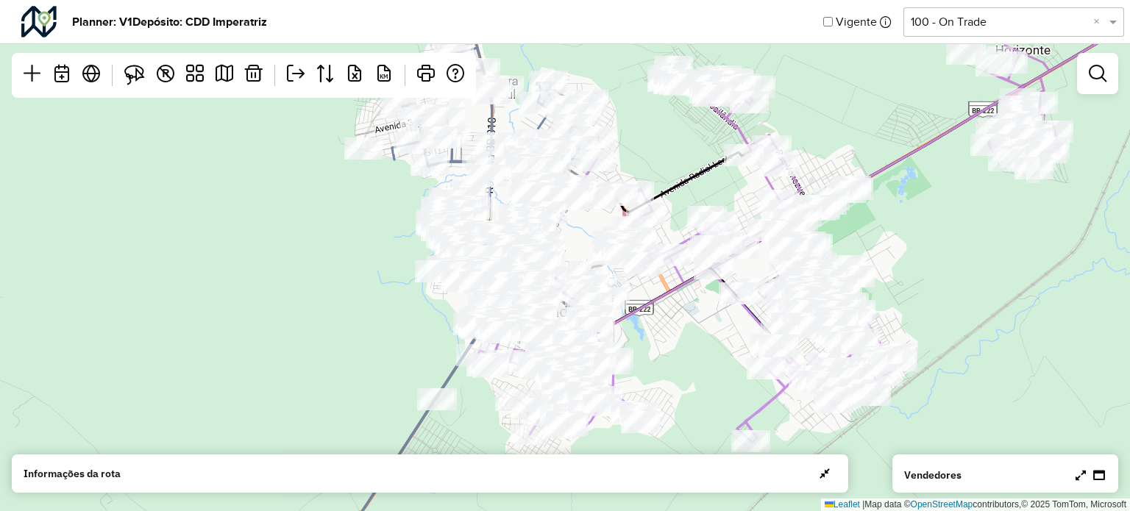
drag, startPoint x: 721, startPoint y: 225, endPoint x: 954, endPoint y: 257, distance: 234.7
click at [955, 255] on div "Leaflet | Map data © OpenStreetMap contributors,© 2025 TomTom, Microsoft" at bounding box center [565, 255] width 1130 height 511
